Goal: Find specific page/section: Find specific page/section

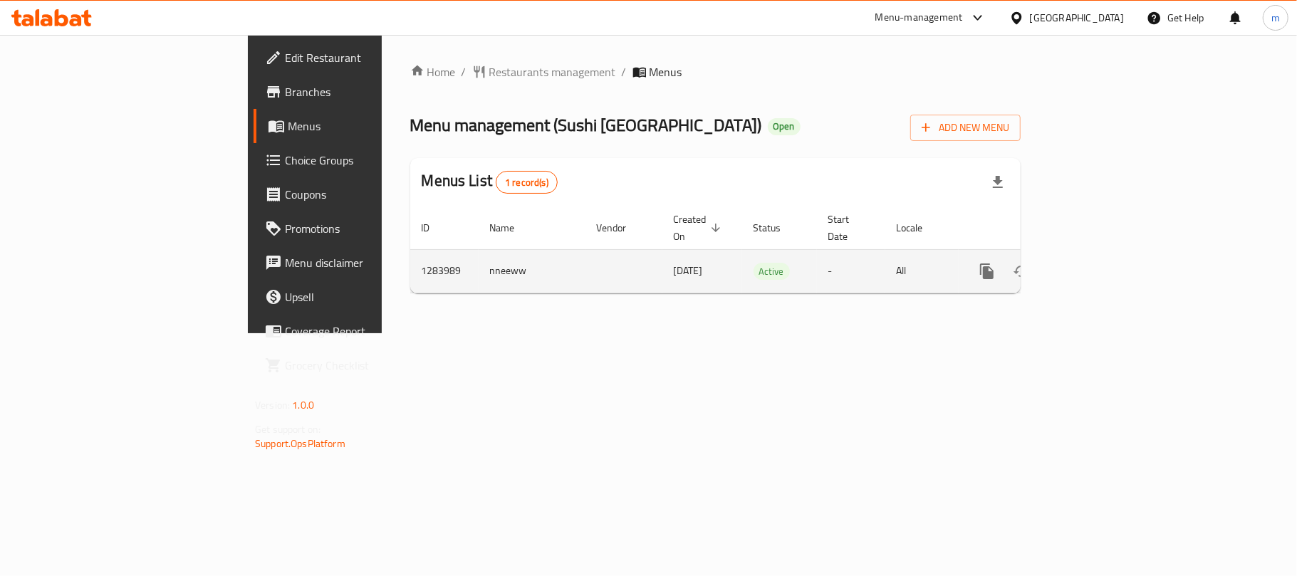
click at [1096, 265] on icon "enhanced table" at bounding box center [1089, 271] width 13 height 13
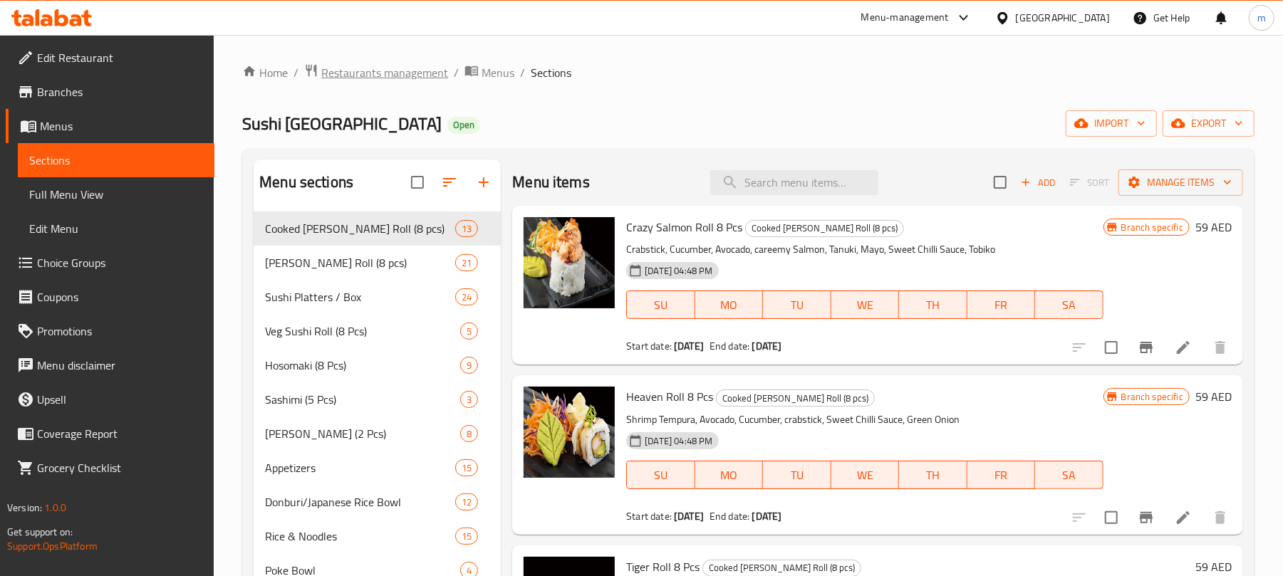
click at [380, 72] on span "Restaurants management" at bounding box center [384, 72] width 127 height 17
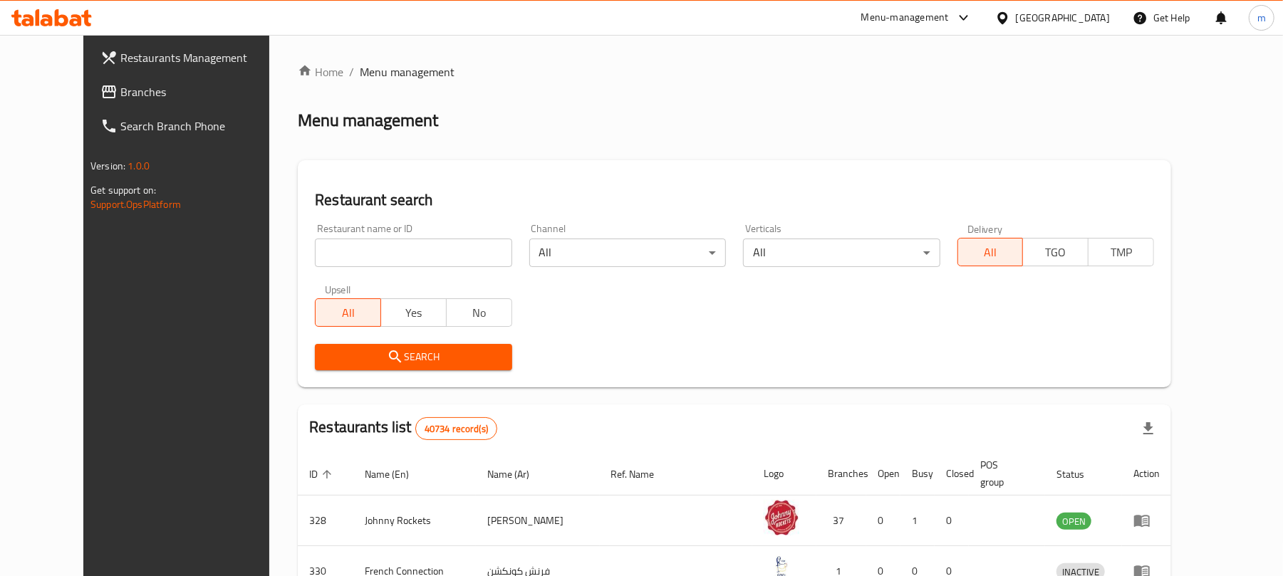
click at [315, 252] on input "search" at bounding box center [413, 253] width 197 height 28
paste input "695523"
type input "695523"
click at [326, 353] on span "Search" at bounding box center [413, 357] width 174 height 18
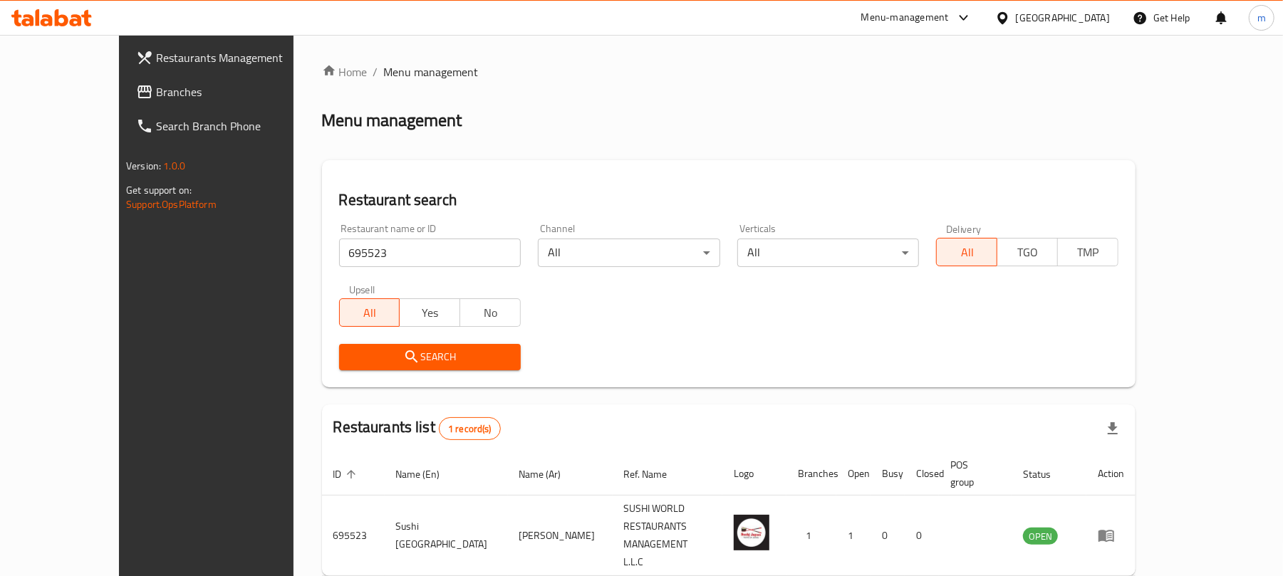
scroll to position [32, 0]
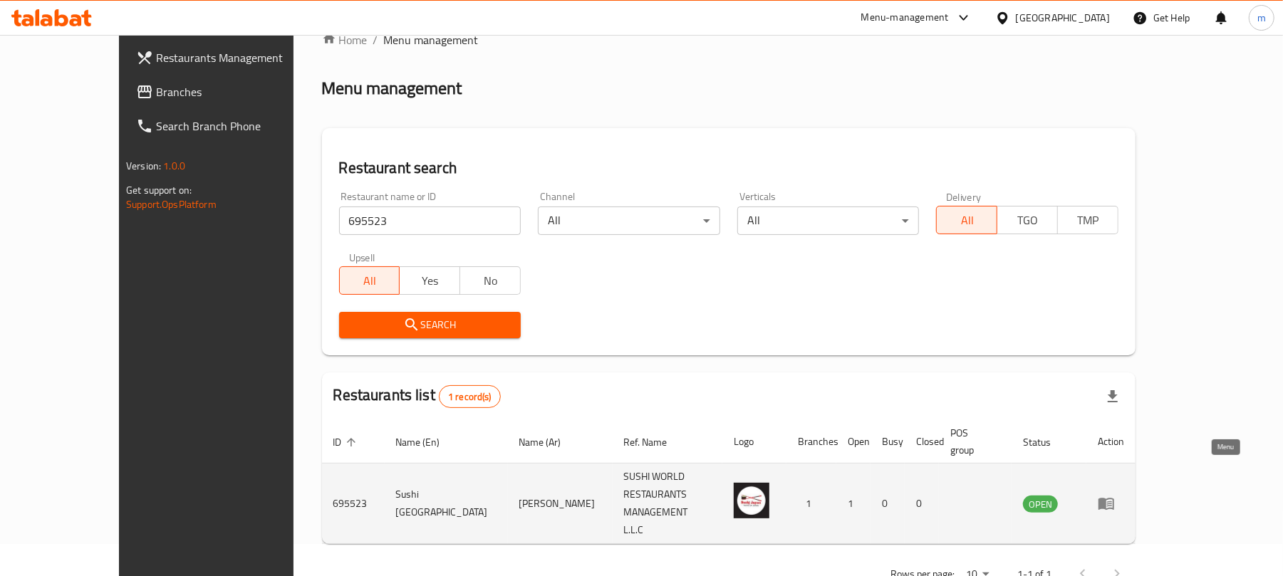
click at [1112, 501] on icon "enhanced table" at bounding box center [1109, 504] width 5 height 6
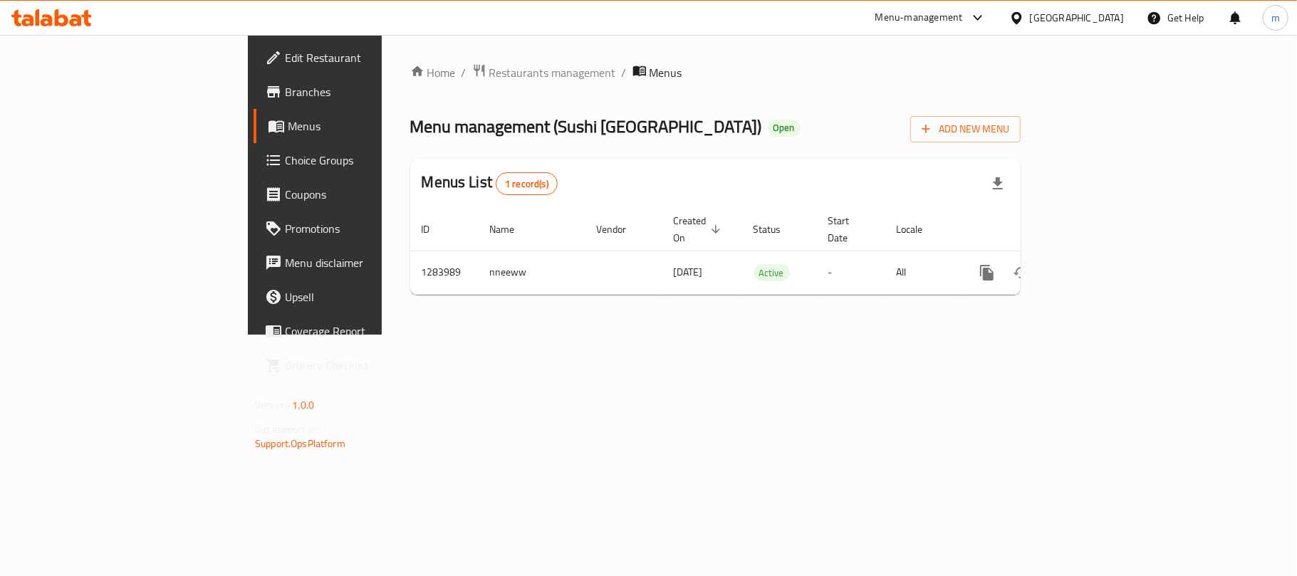
click at [57, 18] on icon at bounding box center [62, 17] width 14 height 17
